Goal: Check status: Check status

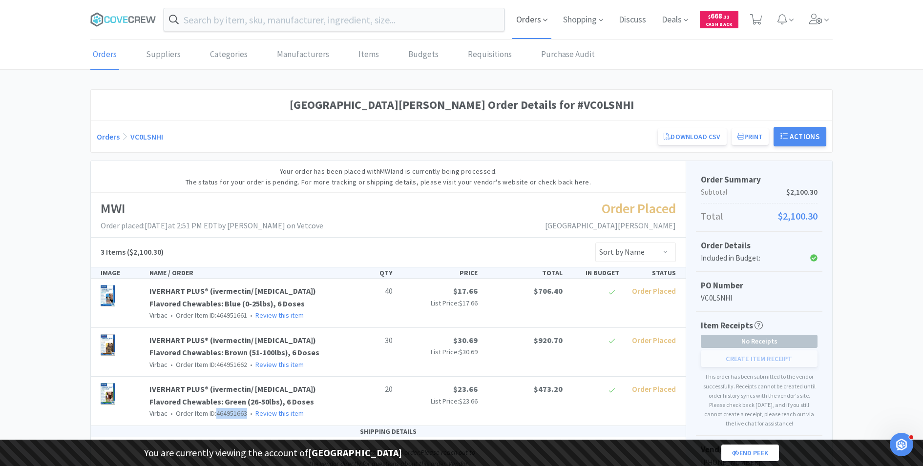
click at [514, 24] on span "Orders" at bounding box center [531, 19] width 39 height 39
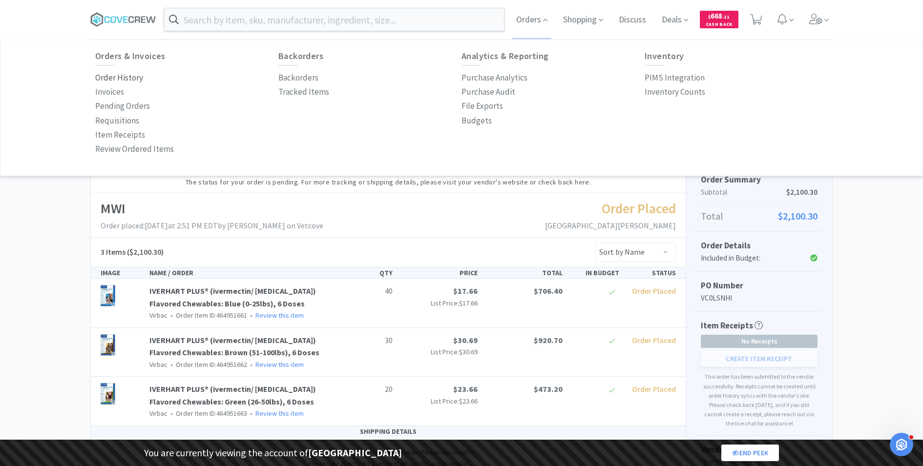
click at [121, 80] on p "Order History" at bounding box center [119, 77] width 48 height 13
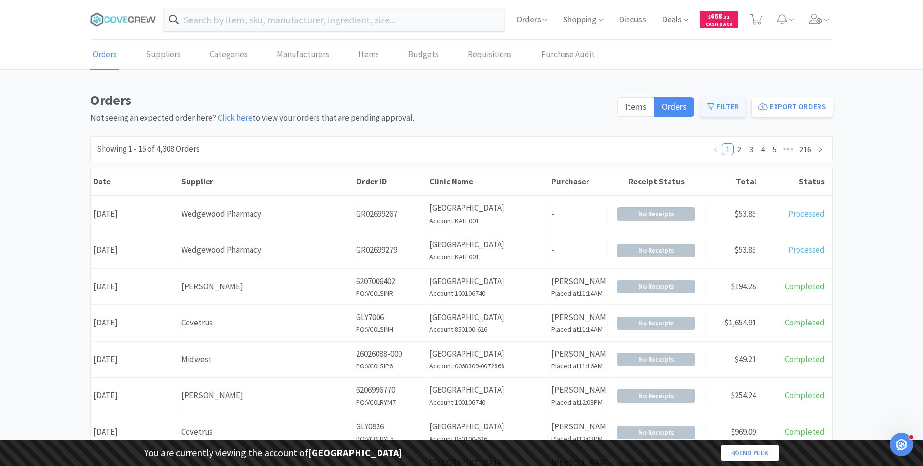
click at [729, 106] on button "Filter" at bounding box center [722, 107] width 45 height 20
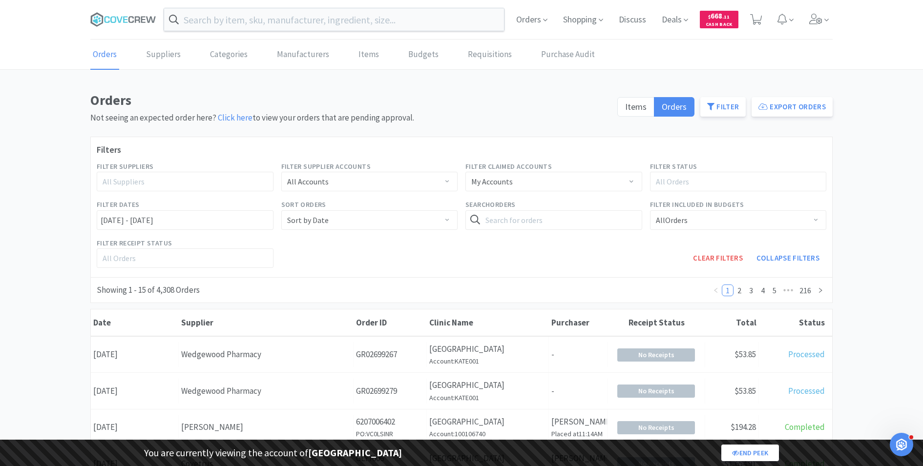
click at [141, 174] on div "All Suppliers" at bounding box center [182, 181] width 164 height 19
type input "vetcove"
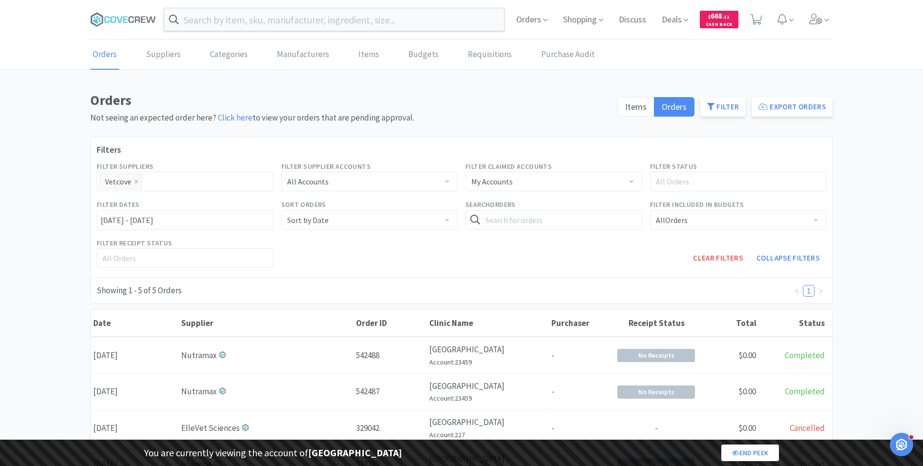
click at [61, 204] on div "Orders Not seeing an expected order here? Click here to view your orders that a…" at bounding box center [461, 431] width 923 height 685
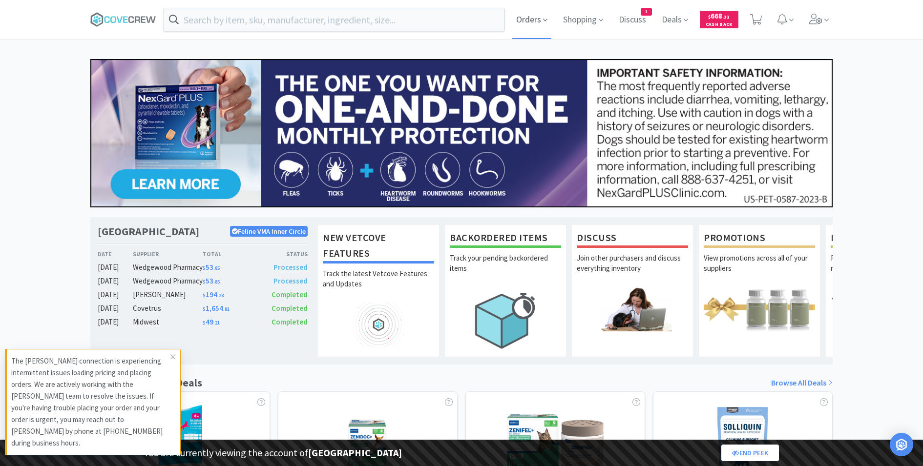
click at [530, 22] on span "Orders" at bounding box center [531, 19] width 39 height 39
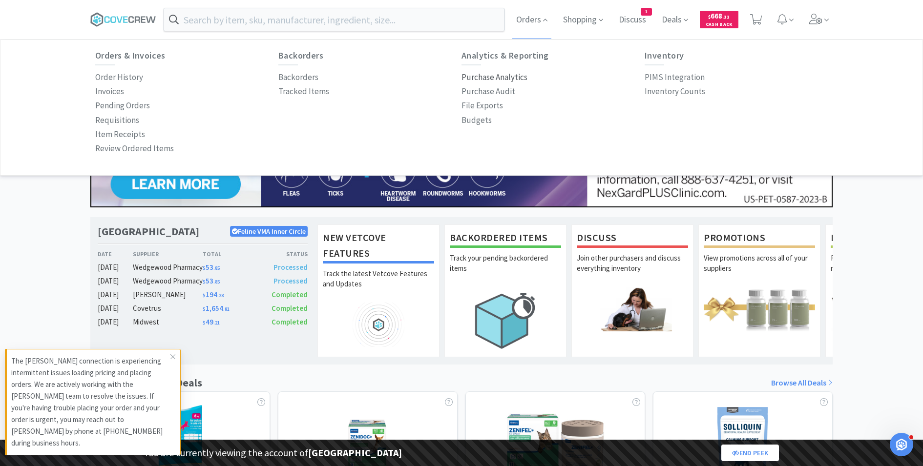
click at [484, 73] on p "Purchase Analytics" at bounding box center [494, 77] width 66 height 13
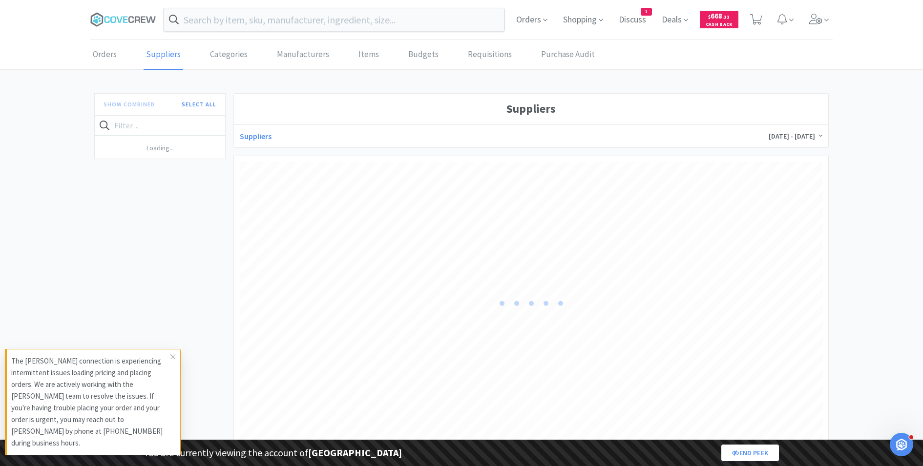
scroll to position [291, 582]
click at [356, 51] on link "Items" at bounding box center [368, 55] width 25 height 30
